Goal: Find contact information: Find contact information

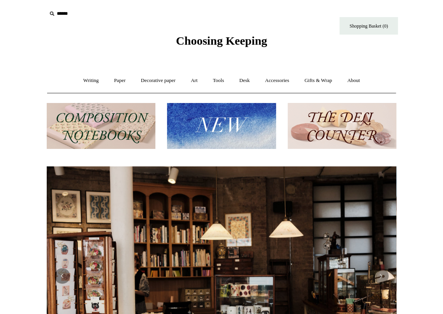
click at [37, 40] on div "Choosing Keeping" at bounding box center [221, 24] width 389 height 48
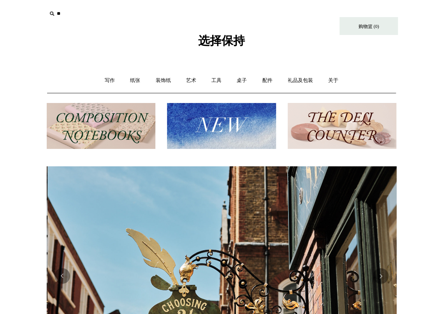
scroll to position [0, 349]
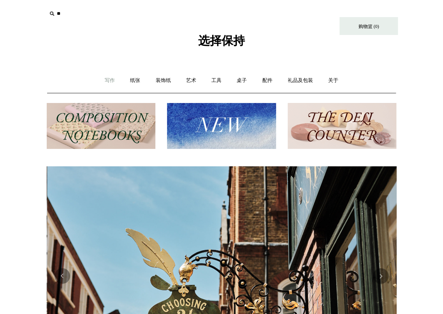
click at [111, 82] on font "写作" at bounding box center [110, 80] width 10 height 6
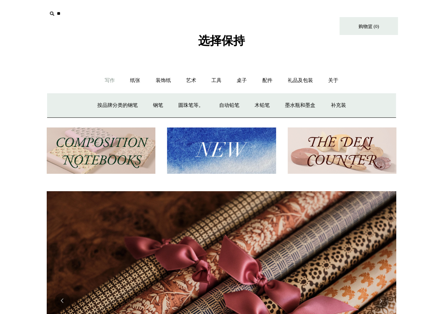
scroll to position [0, 699]
click at [135, 79] on font "纸张" at bounding box center [135, 80] width 10 height 6
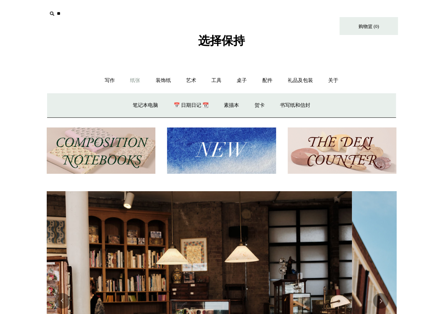
scroll to position [0, 0]
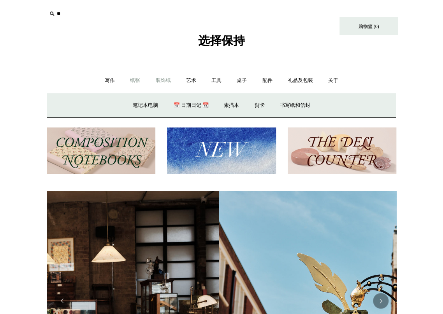
click at [170, 82] on font "装饰纸" at bounding box center [163, 80] width 15 height 6
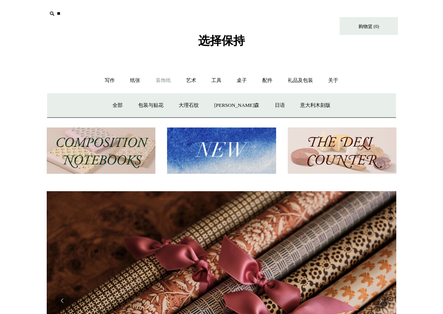
scroll to position [0, 699]
click at [216, 79] on font "工具" at bounding box center [216, 80] width 10 height 6
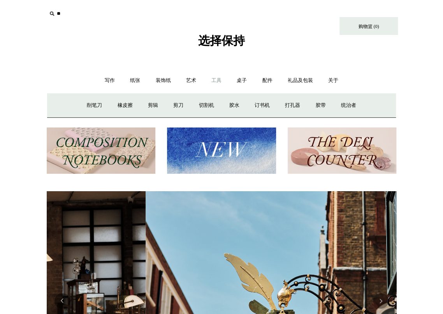
scroll to position [0, 349]
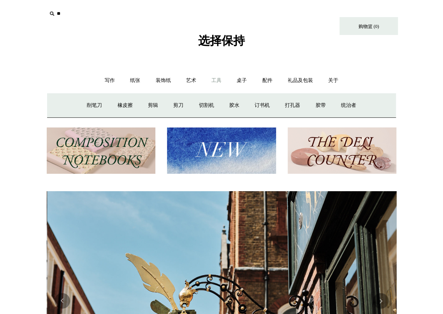
click at [284, 19] on div "选择保持" at bounding box center [221, 24] width 389 height 48
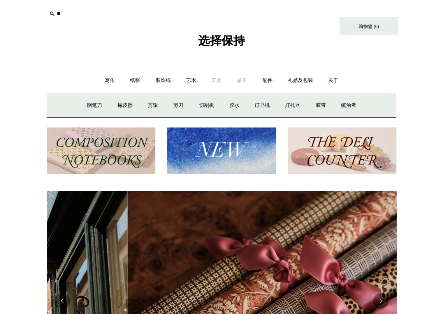
click at [240, 78] on font "桌子" at bounding box center [242, 80] width 10 height 6
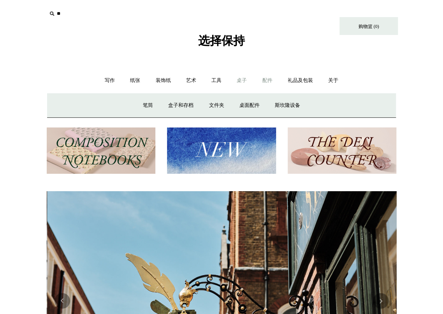
click at [268, 79] on font "配件" at bounding box center [267, 80] width 10 height 6
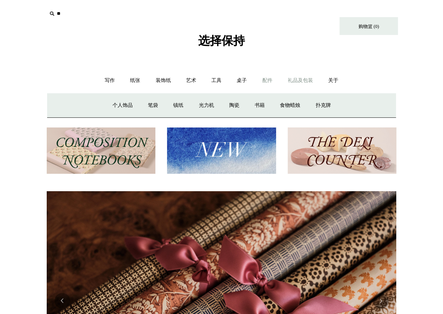
scroll to position [0, 699]
click at [296, 81] on font "礼品及包装" at bounding box center [299, 80] width 25 height 6
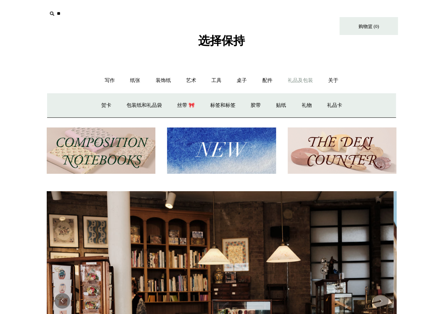
scroll to position [0, 0]
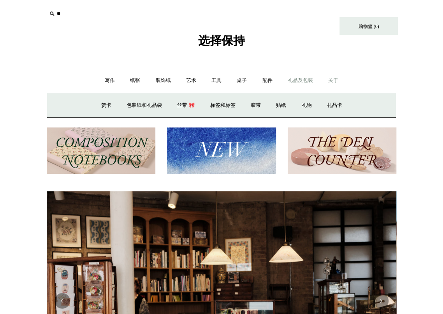
click at [335, 83] on font "关于" at bounding box center [333, 80] width 10 height 6
click at [267, 81] on font "配件" at bounding box center [267, 80] width 10 height 6
click at [300, 81] on font "礼品及包装" at bounding box center [299, 80] width 25 height 6
drag, startPoint x: 14, startPoint y: 168, endPoint x: 17, endPoint y: 165, distance: 4.2
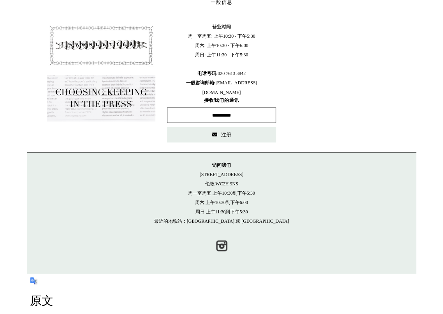
scroll to position [467, 0]
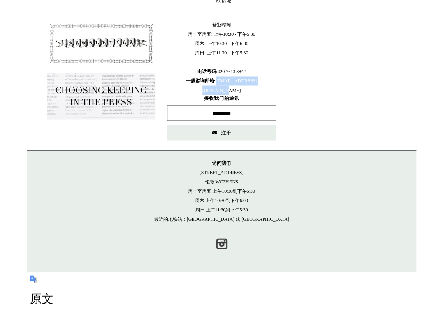
drag, startPoint x: 208, startPoint y: 79, endPoint x: 270, endPoint y: 80, distance: 62.6
click at [270, 80] on span "营业时间 周一至周五: 上午10:30 - 下午5:30 周六: 上午10:30 - 下午6:00 周日: 上午11:30 - 下午5:30 电话号码 : […" at bounding box center [221, 57] width 109 height 75
copy span "[EMAIL_ADDRESS][DOMAIN_NAME]"
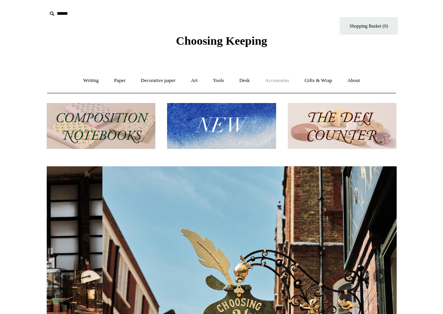
scroll to position [0, 349]
